Goal: Task Accomplishment & Management: Use online tool/utility

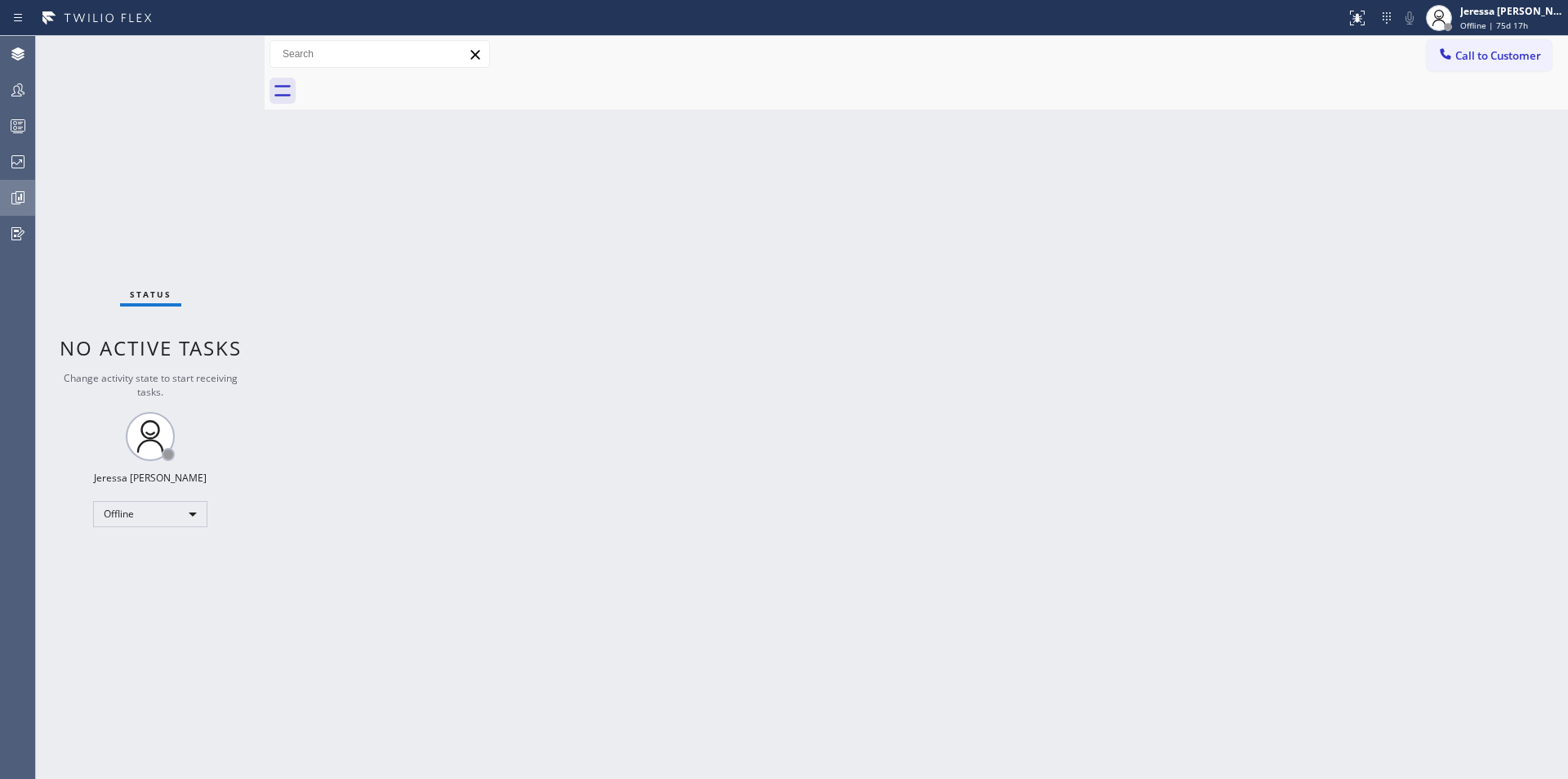
click at [27, 209] on div at bounding box center [18, 197] width 36 height 33
